Goal: Task Accomplishment & Management: Use online tool/utility

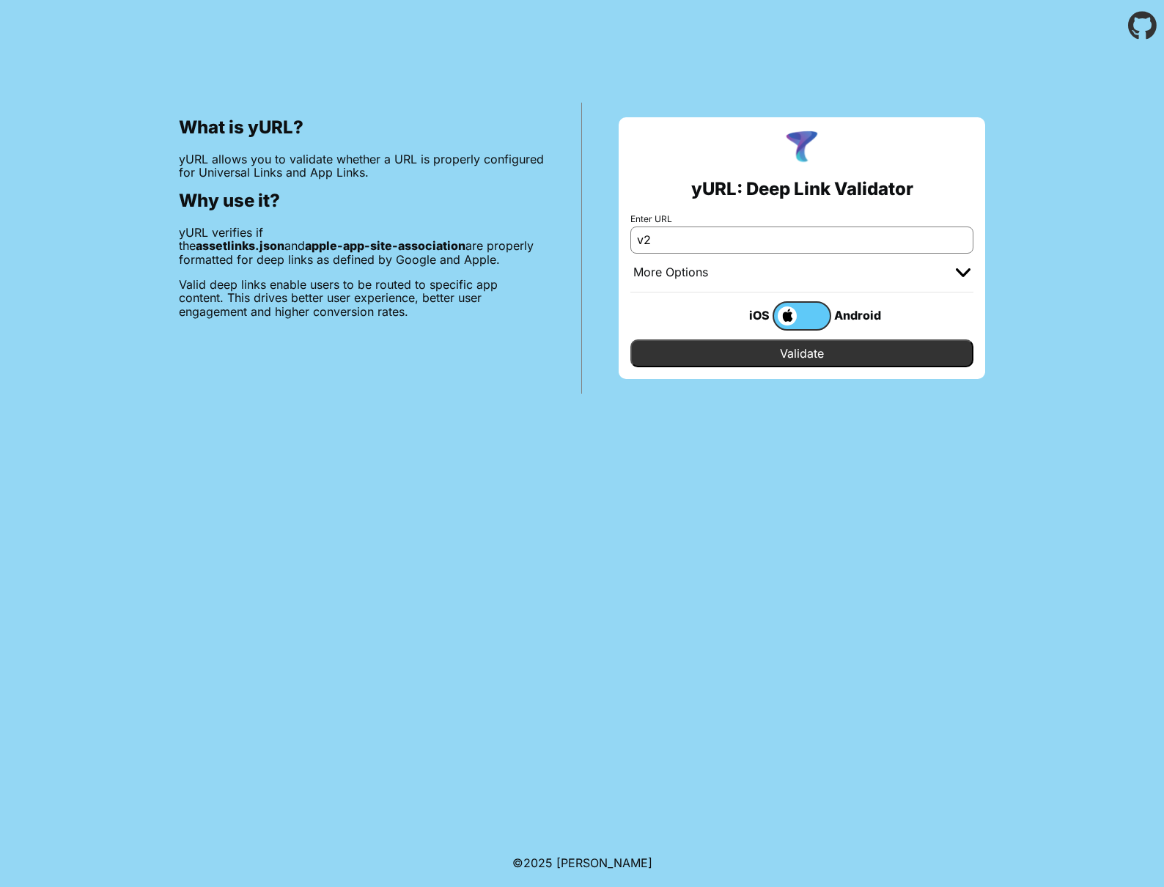
type input "v"
type input "[DOMAIN_NAME]"
click at [802, 356] on input "Validate" at bounding box center [801, 353] width 343 height 28
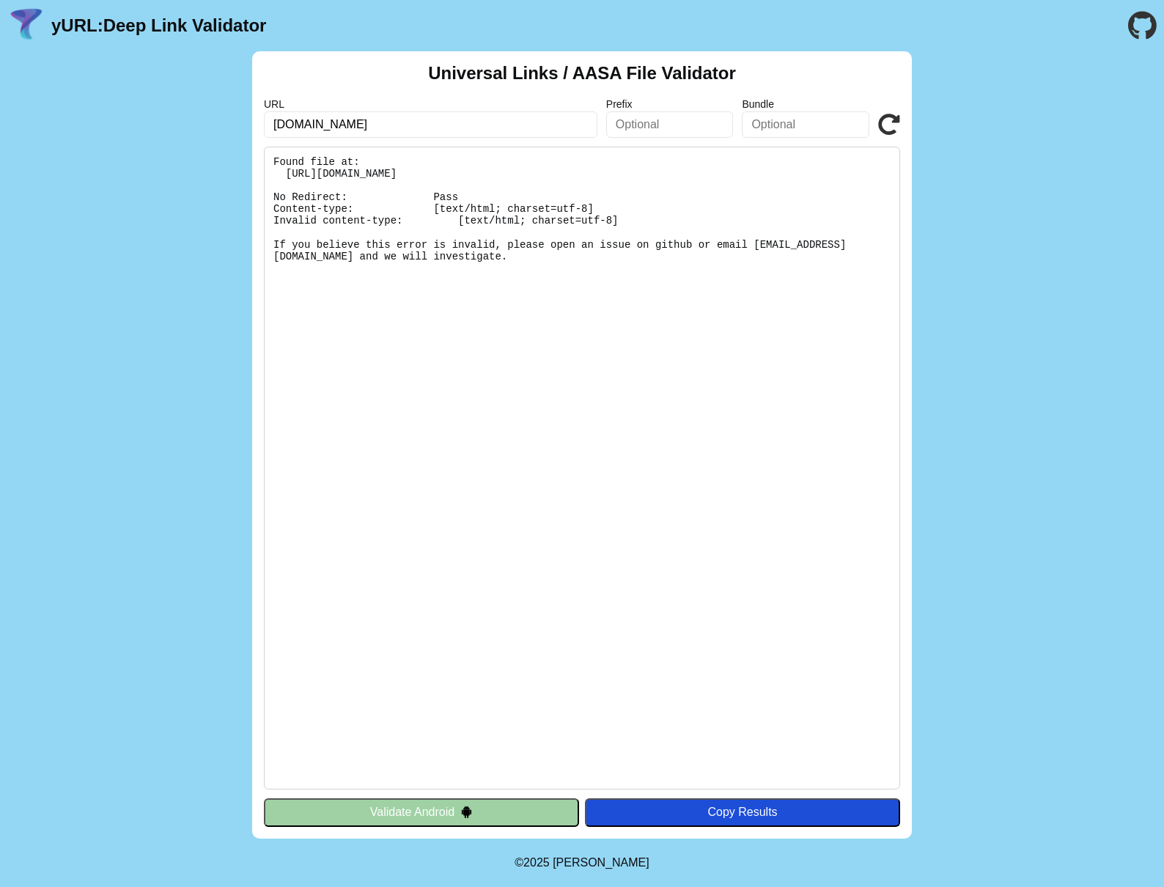
click at [507, 810] on button "Validate Android" at bounding box center [421, 812] width 315 height 28
